Goal: Task Accomplishment & Management: Manage account settings

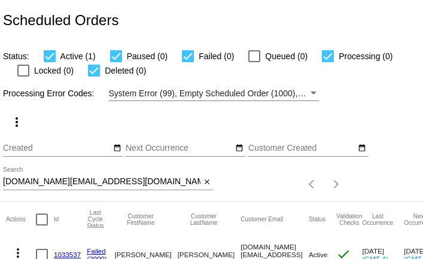
click at [161, 176] on div "plerpr.goo@protonmail.com Search" at bounding box center [101, 178] width 197 height 23
click at [159, 185] on input "plerpr.goo@protonmail.com" at bounding box center [101, 182] width 197 height 10
paste input "eakpdx@g"
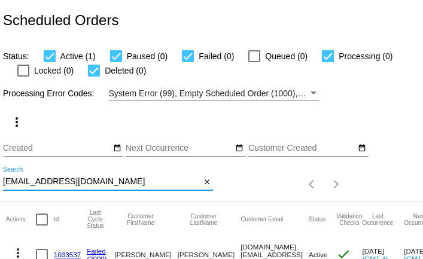
type input "eakpdx@gmail.com"
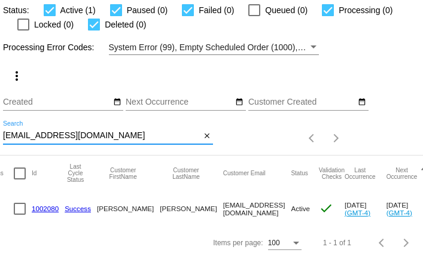
scroll to position [0, 18]
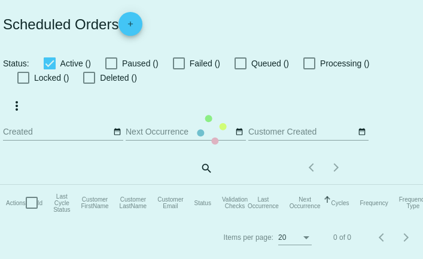
checkbox input "true"
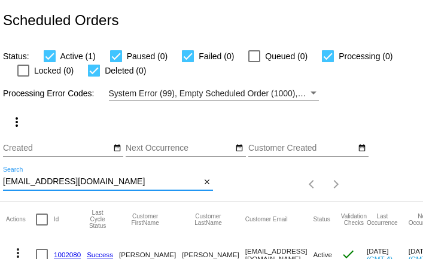
click at [161, 185] on input "[EMAIL_ADDRESS][DOMAIN_NAME]" at bounding box center [101, 182] width 197 height 10
click at [161, 185] on input "eakpdx@gmail.com" at bounding box center [101, 182] width 197 height 10
paste input "Lise2314"
type input "Lise2314@gmail.com"
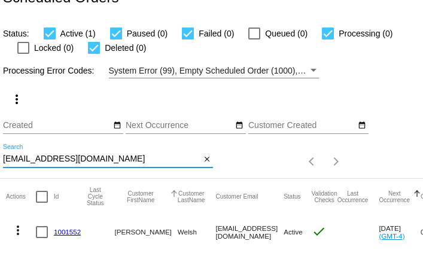
scroll to position [46, 0]
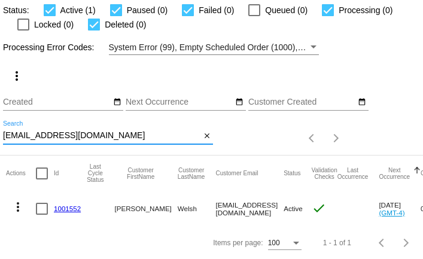
click at [18, 202] on mat-icon "more_vert" at bounding box center [18, 207] width 14 height 14
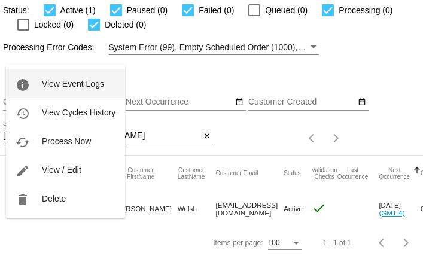
click at [52, 84] on span "View Event Logs" at bounding box center [73, 84] width 62 height 10
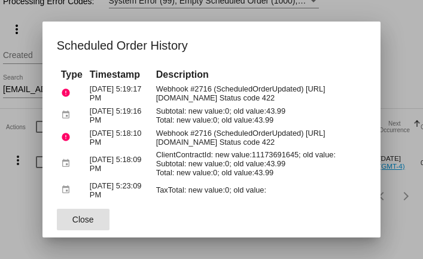
click at [93, 224] on span "Close" at bounding box center [83, 220] width 22 height 10
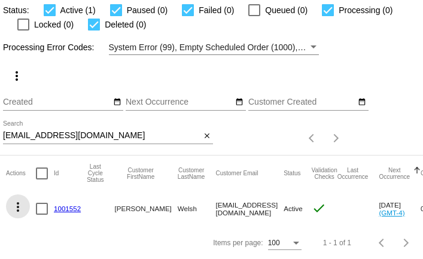
click at [19, 207] on mat-icon "more_vert" at bounding box center [18, 207] width 14 height 14
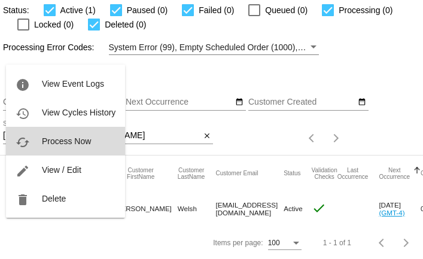
click at [62, 145] on span "Process Now" at bounding box center [66, 141] width 49 height 10
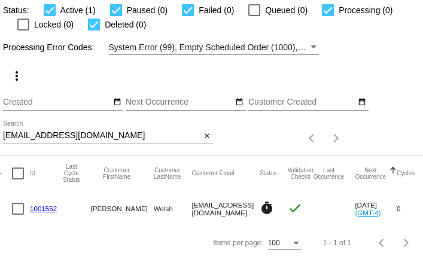
scroll to position [0, 20]
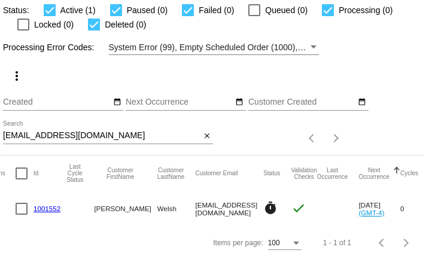
click at [47, 211] on link "1001552" at bounding box center [46, 208] width 27 height 8
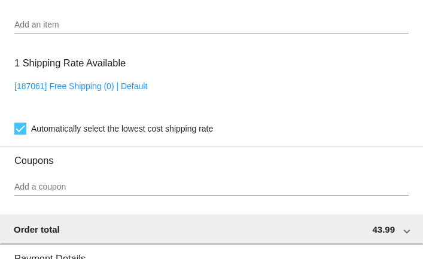
scroll to position [969, 0]
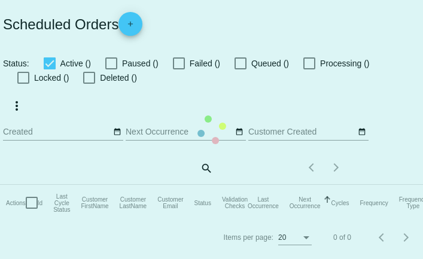
checkbox input "true"
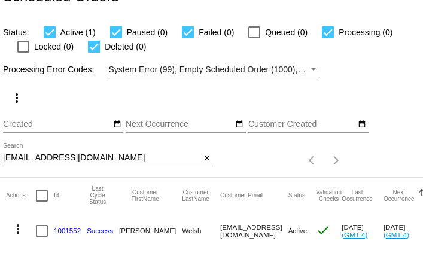
scroll to position [36, 0]
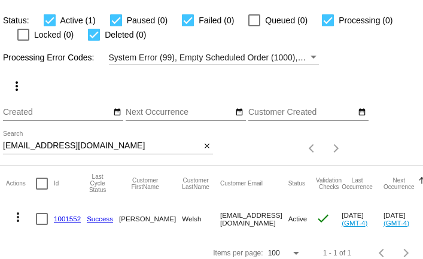
click at [106, 143] on input "Lise2314@gmail.com" at bounding box center [101, 146] width 197 height 10
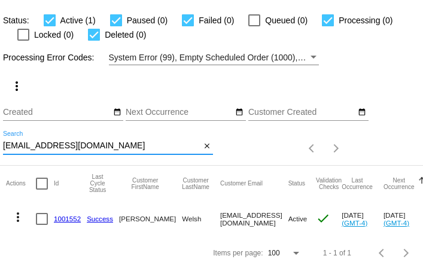
click at [106, 143] on input "Lise2314@gmail.com" at bounding box center [101, 146] width 197 height 10
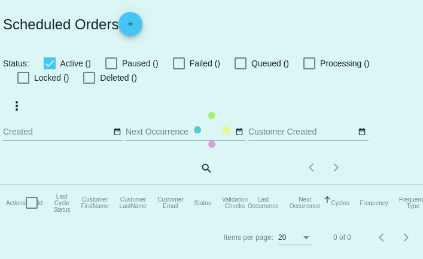
checkbox input "true"
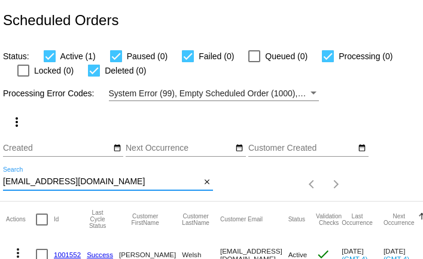
click at [27, 181] on input "Lise2314@gmail.com" at bounding box center [101, 182] width 197 height 10
paste input "marchael.j"
type input "marchael.j@gmail.com"
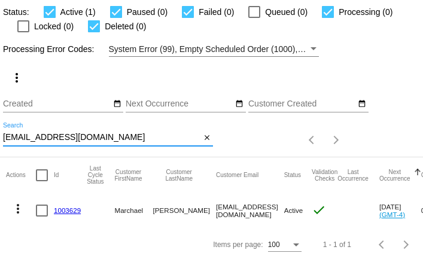
scroll to position [46, 0]
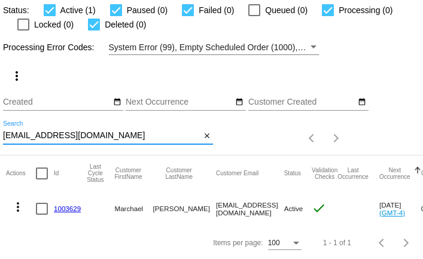
click at [18, 207] on mat-icon "more_vert" at bounding box center [18, 207] width 14 height 14
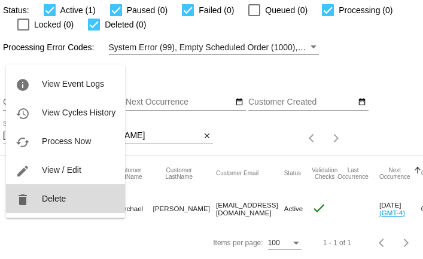
click at [44, 195] on span "Delete" at bounding box center [54, 199] width 24 height 10
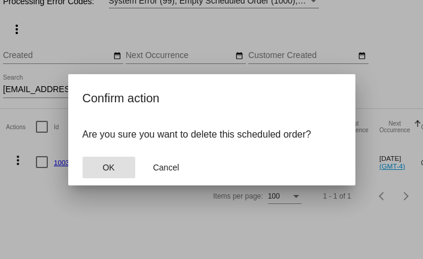
click at [112, 168] on span "OK" at bounding box center [108, 168] width 12 height 10
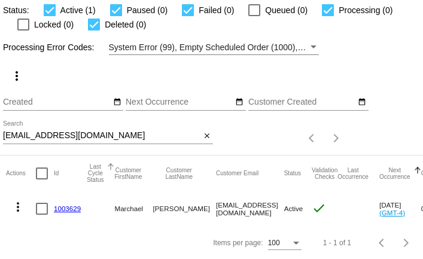
scroll to position [11, 0]
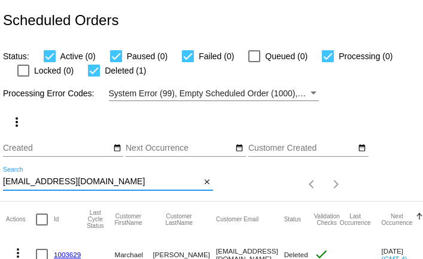
click at [25, 181] on input "[EMAIL_ADDRESS][DOMAIN_NAME]" at bounding box center [101, 182] width 197 height 10
paste input "ayngeldust"
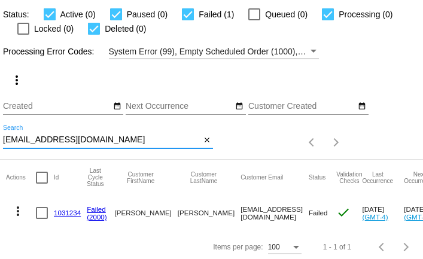
scroll to position [46, 0]
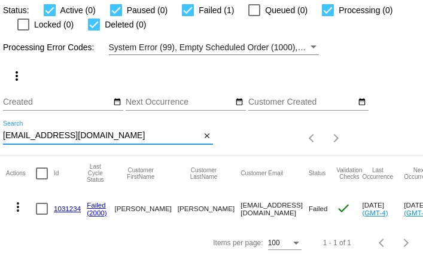
click at [17, 204] on mat-icon "more_vert" at bounding box center [18, 207] width 14 height 14
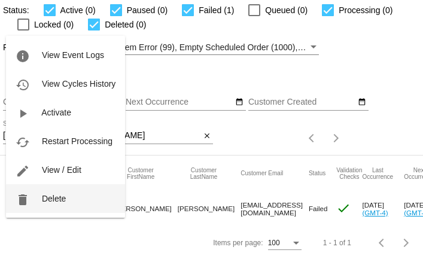
click at [48, 193] on button "delete Delete" at bounding box center [65, 198] width 119 height 29
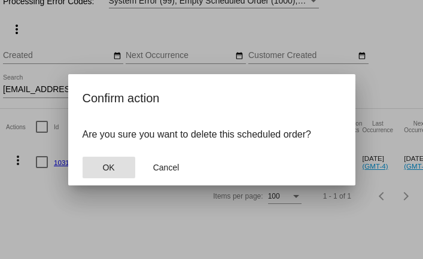
click at [120, 171] on button "OK" at bounding box center [109, 168] width 53 height 22
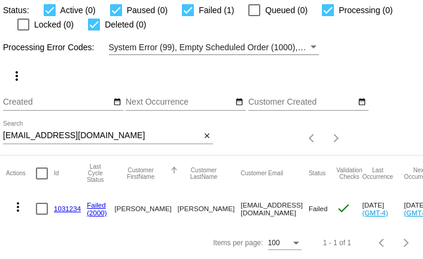
scroll to position [11, 0]
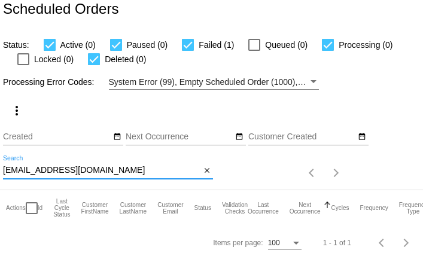
click at [129, 170] on input "ayngeldust@gmail.com" at bounding box center [101, 171] width 197 height 10
paste input "drjanicediluzio"
type input "[EMAIL_ADDRESS][DOMAIN_NAME]"
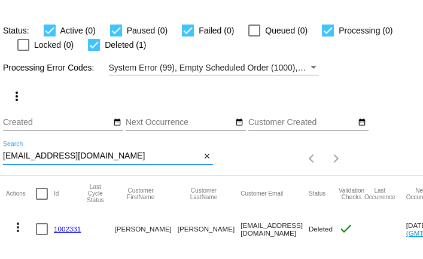
scroll to position [46, 0]
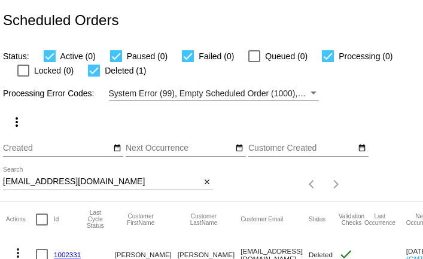
click at [129, 179] on input "[EMAIL_ADDRESS][DOMAIN_NAME]" at bounding box center [101, 182] width 197 height 10
click at [129, 179] on input "drjanicediluzio@gmail.com" at bounding box center [101, 182] width 197 height 10
paste input "mixsonk4"
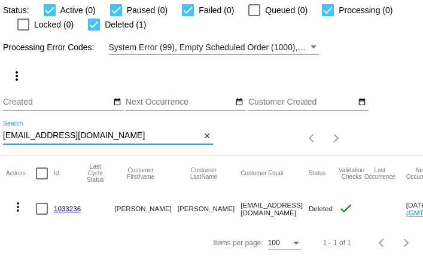
click at [117, 138] on input "mixsonk4@gmail.com" at bounding box center [101, 136] width 197 height 10
paste input "Mspop625"
type input "Mspop625@gmail.com"
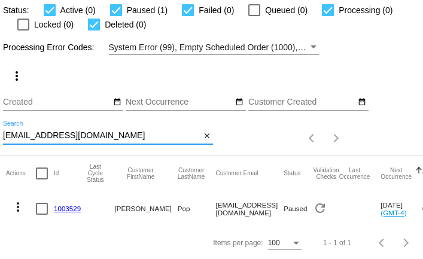
click at [17, 204] on mat-icon "more_vert" at bounding box center [18, 207] width 14 height 14
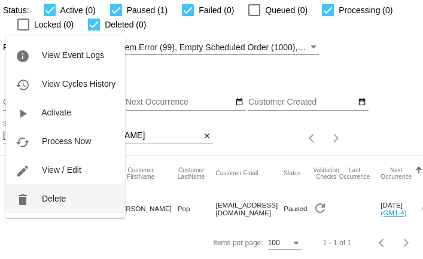
click at [40, 205] on button "delete Delete" at bounding box center [65, 198] width 119 height 29
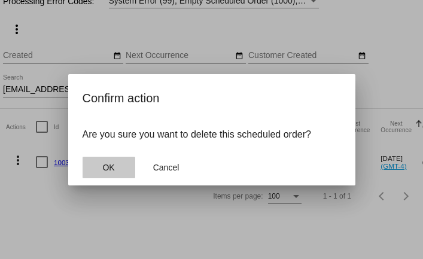
click at [105, 163] on span "OK" at bounding box center [108, 168] width 12 height 10
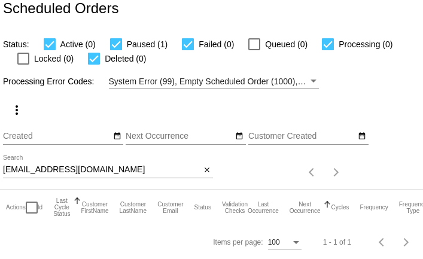
scroll to position [11, 0]
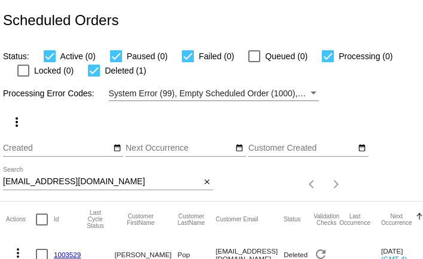
click at [103, 176] on div "Mspop625@gmail.com Search" at bounding box center [101, 178] width 197 height 23
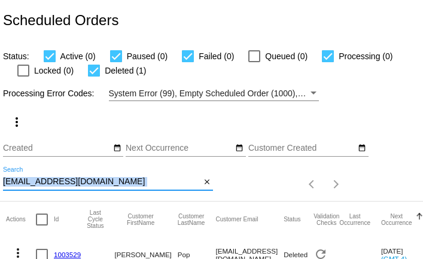
click at [103, 176] on div "Mspop625@gmail.com Search" at bounding box center [101, 178] width 197 height 23
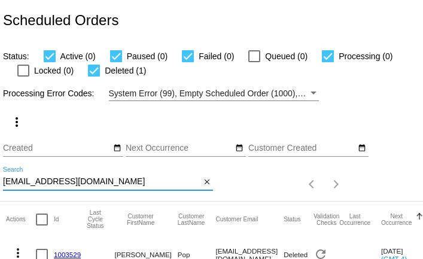
click at [103, 181] on input "Mspop625@gmail.com" at bounding box center [101, 182] width 197 height 10
paste input "debwarczok0494"
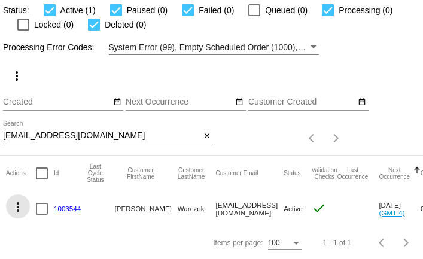
click at [16, 208] on mat-icon "more_vert" at bounding box center [18, 207] width 14 height 14
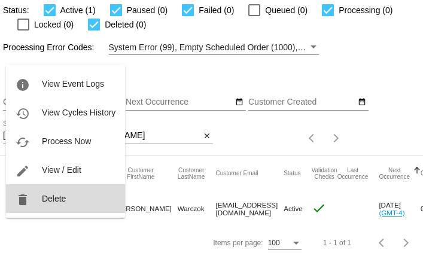
click at [46, 187] on button "delete Delete" at bounding box center [65, 198] width 119 height 29
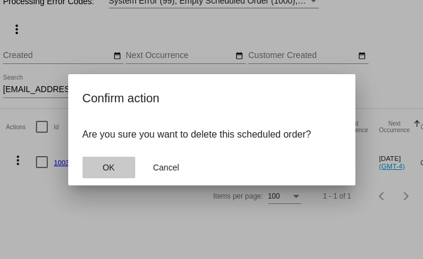
click at [105, 167] on span "OK" at bounding box center [108, 168] width 12 height 10
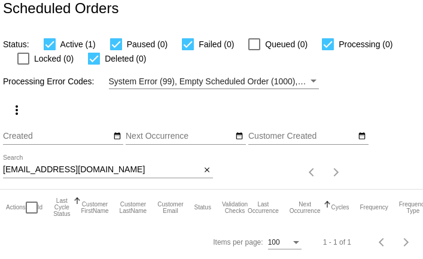
scroll to position [11, 0]
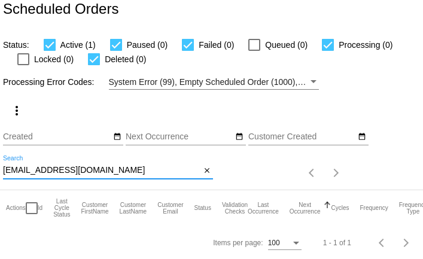
click at [83, 172] on input "debwarczok0494@gmail.com" at bounding box center [101, 171] width 197 height 10
paste input "suzanne_balcom@comcast.net"
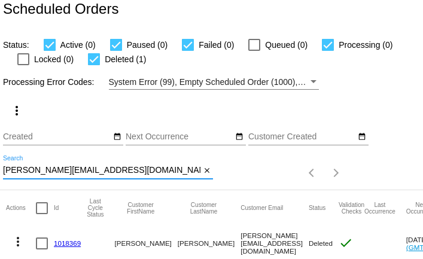
scroll to position [46, 0]
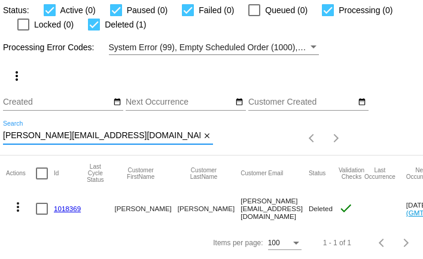
click at [108, 138] on input "suzanne_balcom@comcast.net" at bounding box center [101, 136] width 197 height 10
paste input "chouck@lgstores.com"
type input "chouck@lgstores.com"
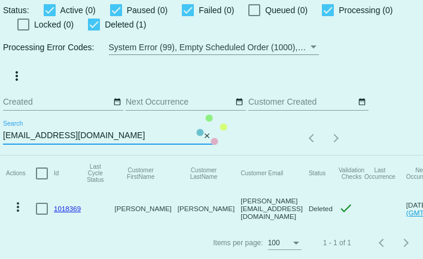
scroll to position [11, 0]
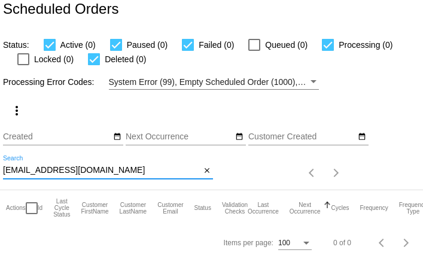
click at [108, 174] on input "chouck@lgstores.com" at bounding box center [101, 171] width 197 height 10
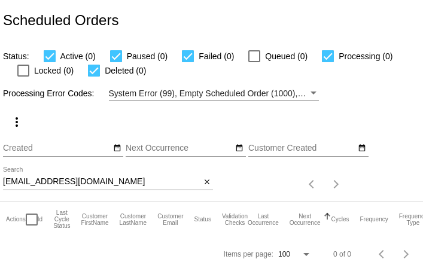
click at [106, 177] on div "chouck@lgstores.com Search" at bounding box center [101, 178] width 197 height 23
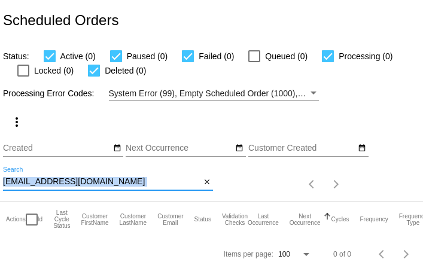
click at [106, 177] on div "chouck@lgstores.com Search" at bounding box center [101, 178] width 197 height 23
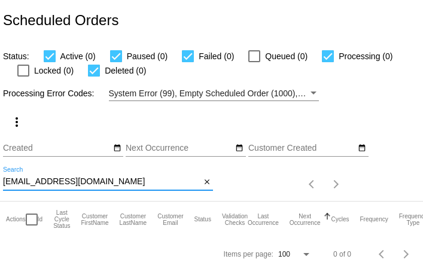
click at [108, 183] on input "chouck@lgstores.com" at bounding box center [101, 182] width 197 height 10
paste input "mira2day@yahoo"
type input "mira2day@yahoo.com"
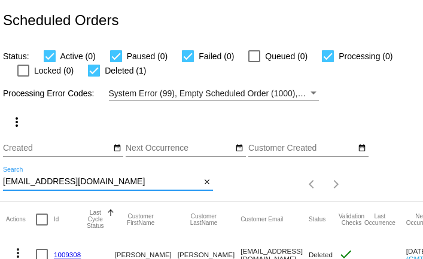
scroll to position [46, 0]
click at [93, 181] on input "[EMAIL_ADDRESS][DOMAIN_NAME]" at bounding box center [101, 182] width 197 height 10
paste input "[EMAIL_ADDRESS][DOMAIN_NAME]"
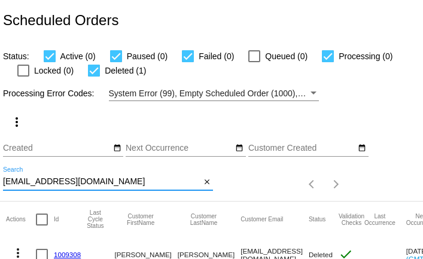
type input "[EMAIL_ADDRESS][DOMAIN_NAME]"
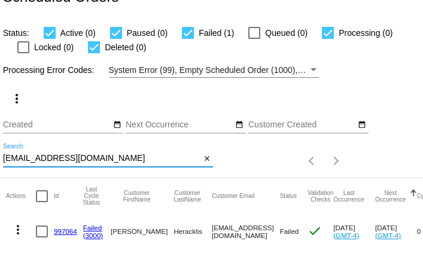
scroll to position [46, 0]
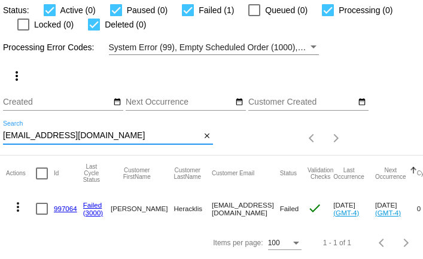
click at [69, 206] on link "997064" at bounding box center [65, 208] width 23 height 8
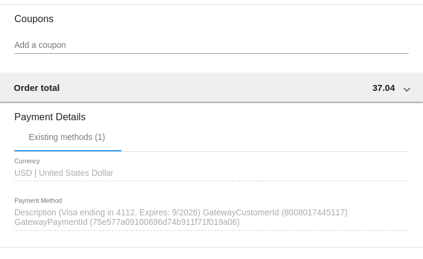
scroll to position [1211, 0]
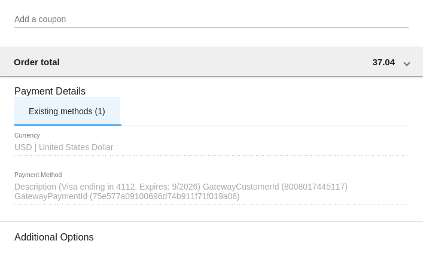
click at [105, 116] on div "Existing methods (1)" at bounding box center [67, 111] width 77 height 10
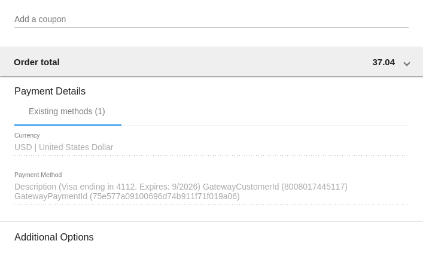
click at [129, 198] on span "Description (Visa ending in 4112. Expires: 9/2026) GatewayCustomerId (800801744…" at bounding box center [180, 191] width 333 height 19
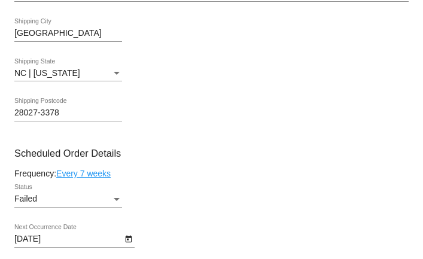
scroll to position [692, 0]
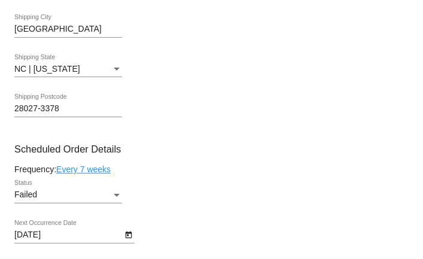
click at [99, 200] on div "Failed" at bounding box center [62, 195] width 97 height 10
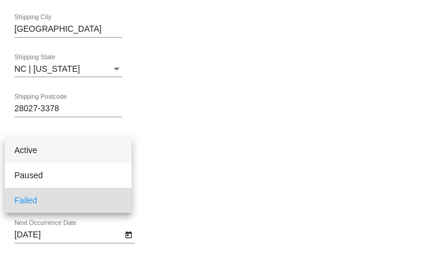
click at [86, 155] on span "Active" at bounding box center [68, 150] width 108 height 25
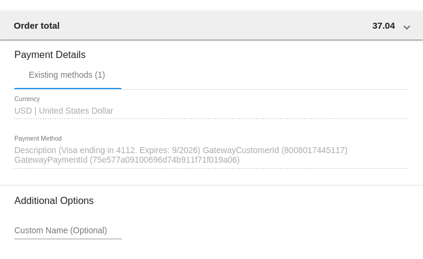
scroll to position [1351, 0]
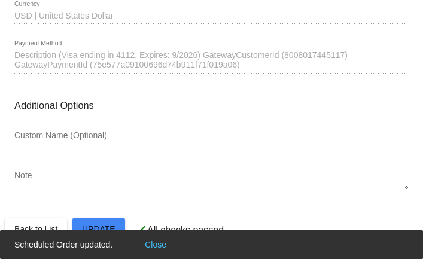
click at [150, 243] on button "Close" at bounding box center [155, 245] width 29 height 12
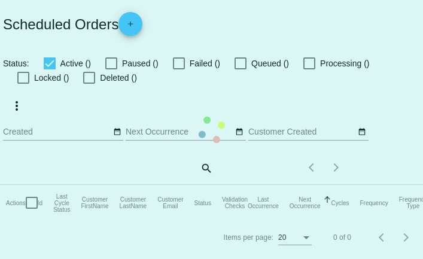
checkbox input "true"
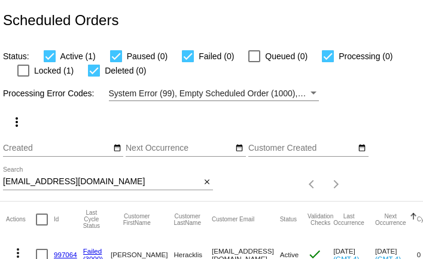
scroll to position [46, 0]
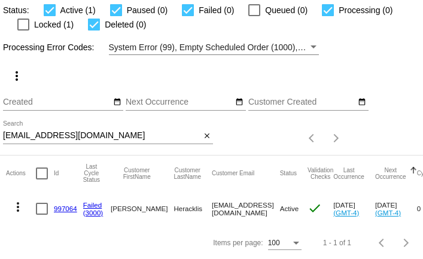
click at [20, 206] on mat-icon "more_vert" at bounding box center [18, 207] width 14 height 14
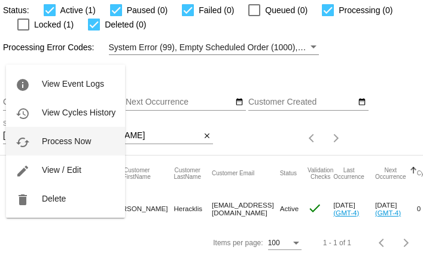
click at [66, 144] on span "Process Now" at bounding box center [66, 141] width 49 height 10
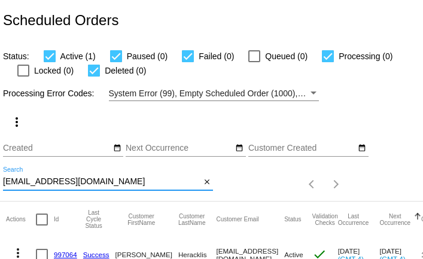
click at [41, 182] on input "[EMAIL_ADDRESS][DOMAIN_NAME]" at bounding box center [101, 182] width 197 height 10
paste input "coryshebert33@gmail.com"
type input "coryshebert33@gmail.com"
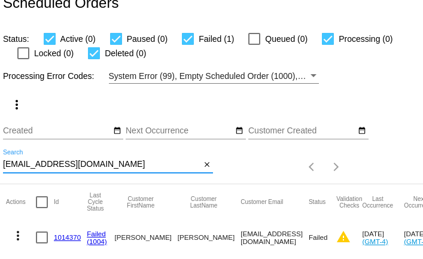
scroll to position [46, 0]
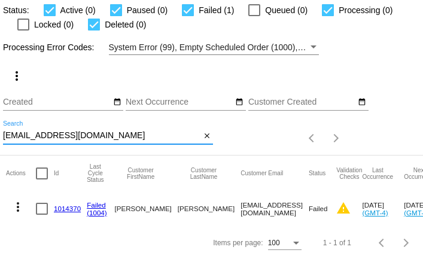
click at [62, 204] on link "1014370" at bounding box center [67, 208] width 27 height 8
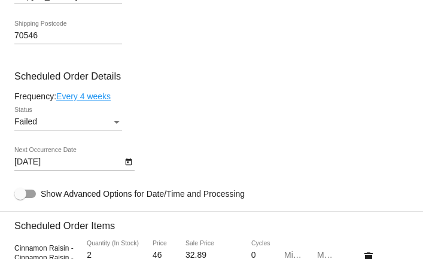
scroll to position [769, 0]
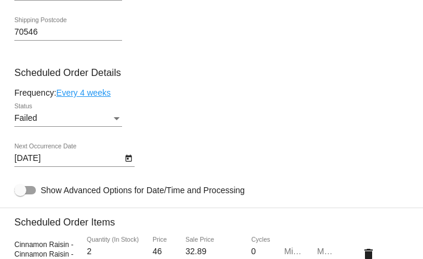
click at [60, 123] on div "Failed" at bounding box center [62, 119] width 97 height 10
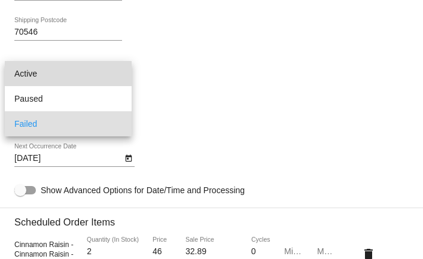
click at [59, 73] on span "Active" at bounding box center [68, 73] width 108 height 25
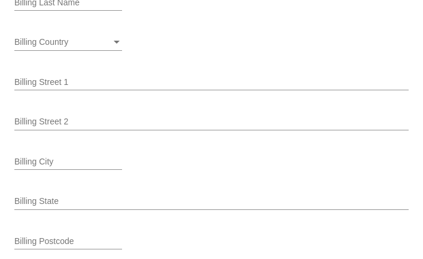
scroll to position [1855, 0]
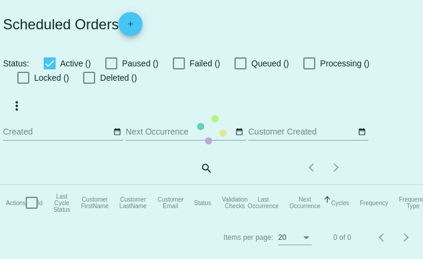
checkbox input "true"
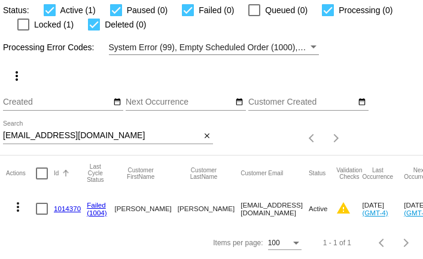
scroll to position [45, 0]
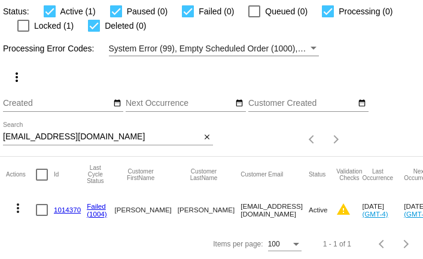
click at [64, 209] on link "1014370" at bounding box center [67, 210] width 27 height 8
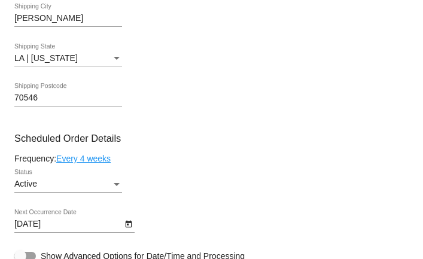
scroll to position [699, 0]
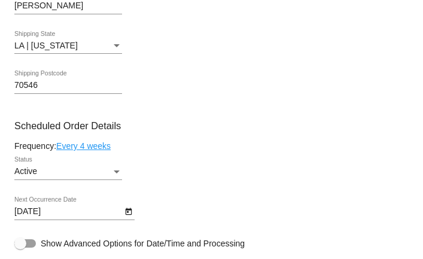
click at [69, 180] on div "Active Status" at bounding box center [68, 168] width 108 height 23
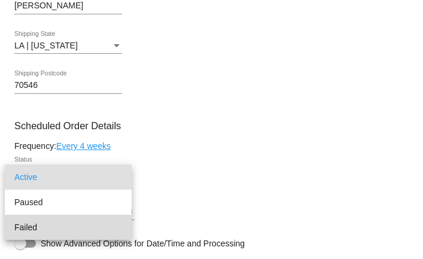
click at [66, 231] on span "Failed" at bounding box center [68, 227] width 108 height 25
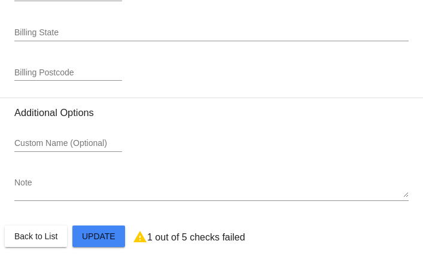
scroll to position [1838, 0]
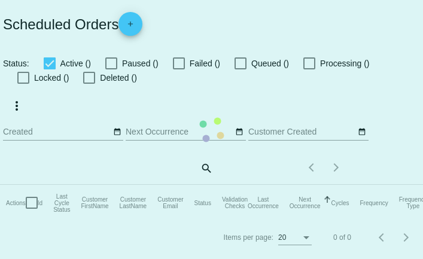
checkbox input "true"
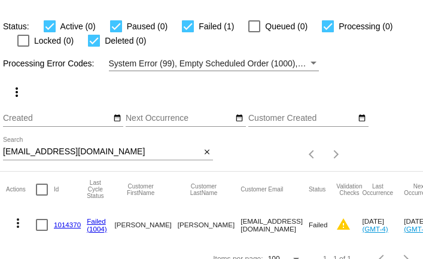
scroll to position [46, 0]
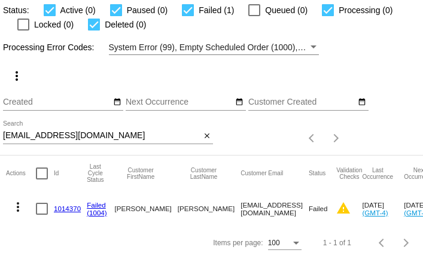
click at [127, 138] on input "coryshebert33@gmail.com" at bounding box center [101, 136] width 197 height 10
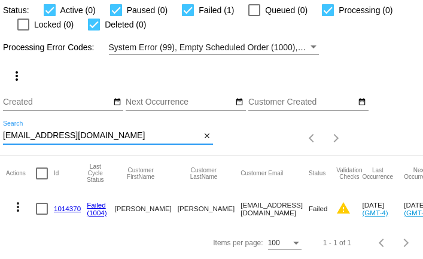
click at [127, 138] on input "coryshebert33@gmail.com" at bounding box center [101, 136] width 197 height 10
paste input "nurse_olson@hot"
type input "[EMAIL_ADDRESS][DOMAIN_NAME]"
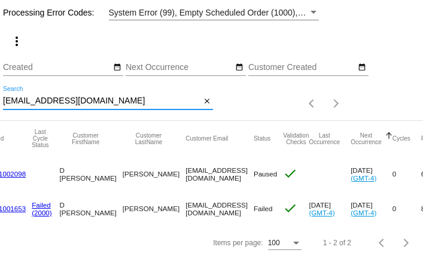
scroll to position [0, 53]
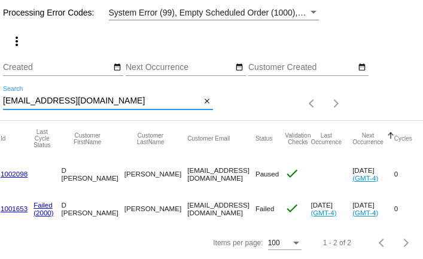
click at [59, 97] on input "[EMAIL_ADDRESS][DOMAIN_NAME]" at bounding box center [101, 101] width 197 height 10
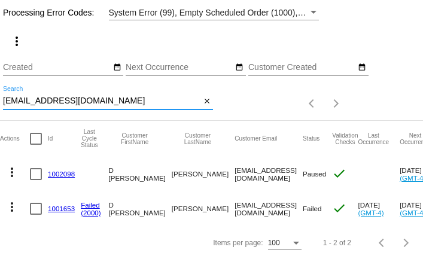
scroll to position [0, 0]
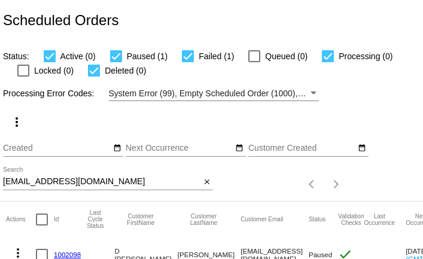
click at [124, 184] on input "[EMAIL_ADDRESS][DOMAIN_NAME]" at bounding box center [101, 182] width 197 height 10
paste input "[EMAIL_ADDRESS][DOMAIN_NAME]"
type input "[EMAIL_ADDRESS][DOMAIN_NAME]"
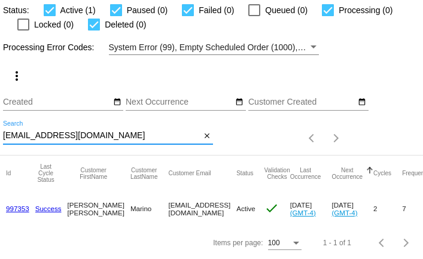
scroll to position [0, 48]
click at [16, 209] on link "997353" at bounding box center [17, 208] width 23 height 8
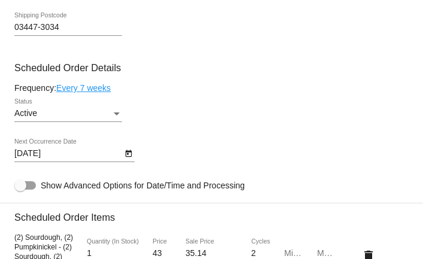
scroll to position [733, 0]
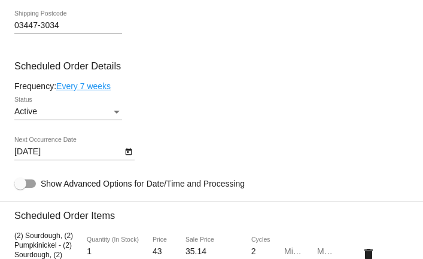
click at [102, 152] on body "arrow_back Scheduled Order #997353 Active more_vert Last Processing Cycle ID: 9…" at bounding box center [211, 129] width 423 height 259
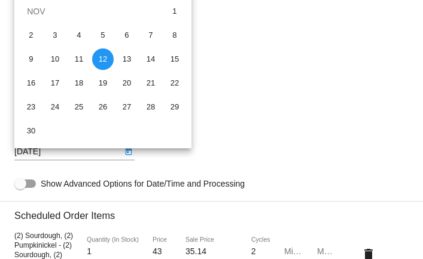
click at [233, 80] on div at bounding box center [211, 129] width 423 height 259
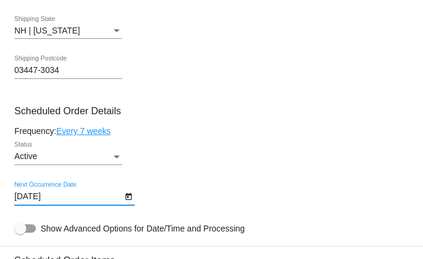
scroll to position [686, 0]
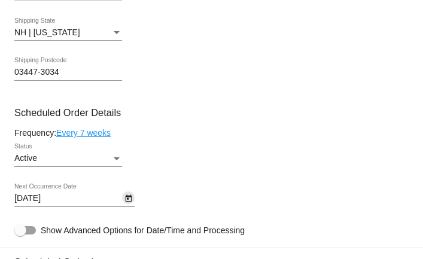
click at [128, 203] on icon "Open calendar" at bounding box center [128, 198] width 8 height 14
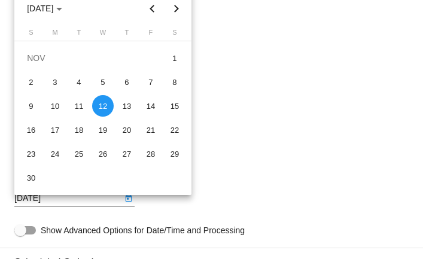
click at [176, 14] on button "Next month" at bounding box center [176, 8] width 24 height 24
click at [58, 109] on div "8" at bounding box center [55, 106] width 22 height 22
type input "[DATE]"
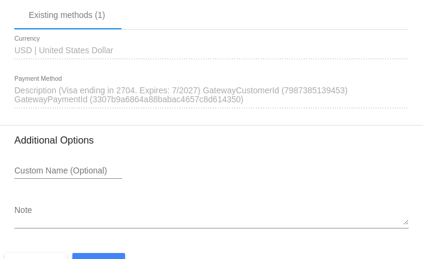
scroll to position [1324, 0]
